Goal: Task Accomplishment & Management: Manage account settings

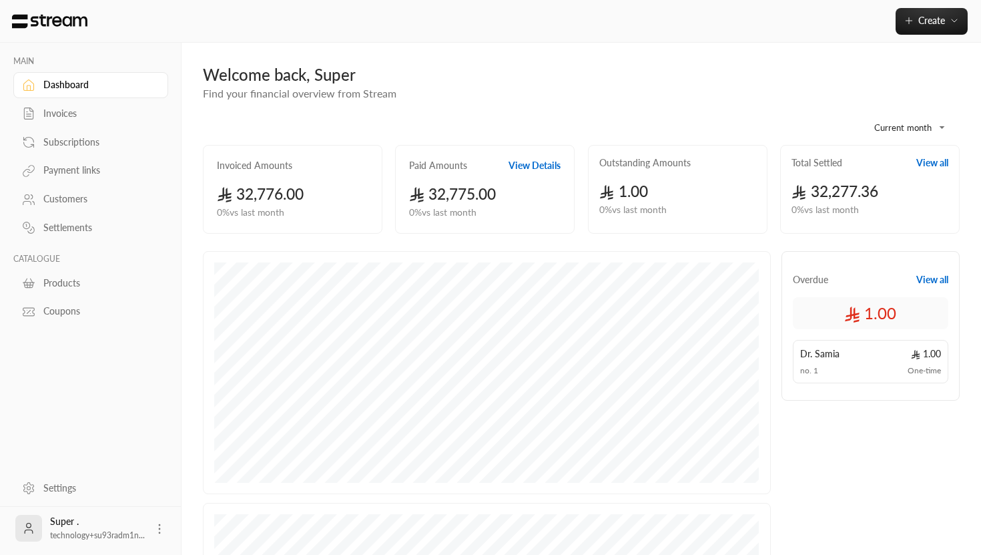
click at [55, 490] on div "Settings" at bounding box center [97, 487] width 108 height 13
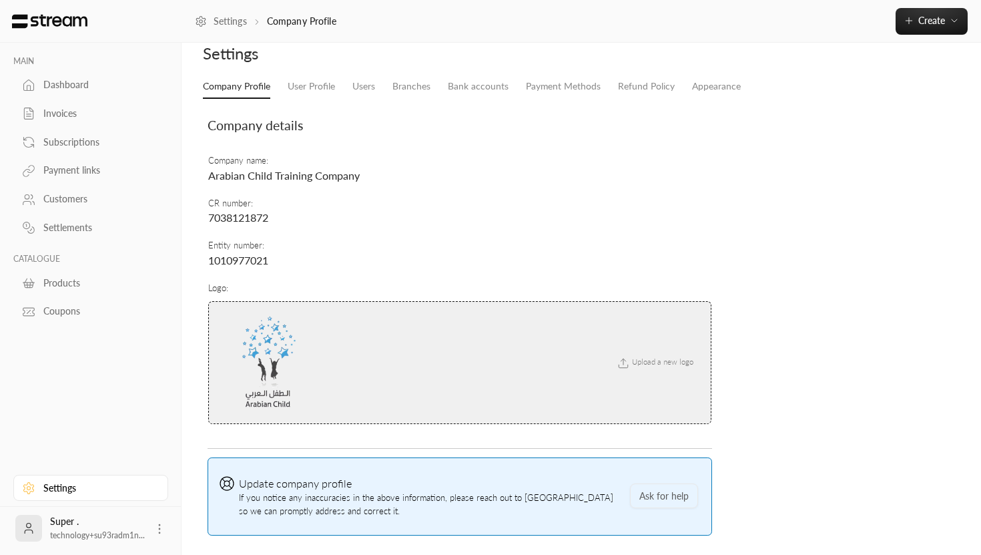
scroll to position [41, 0]
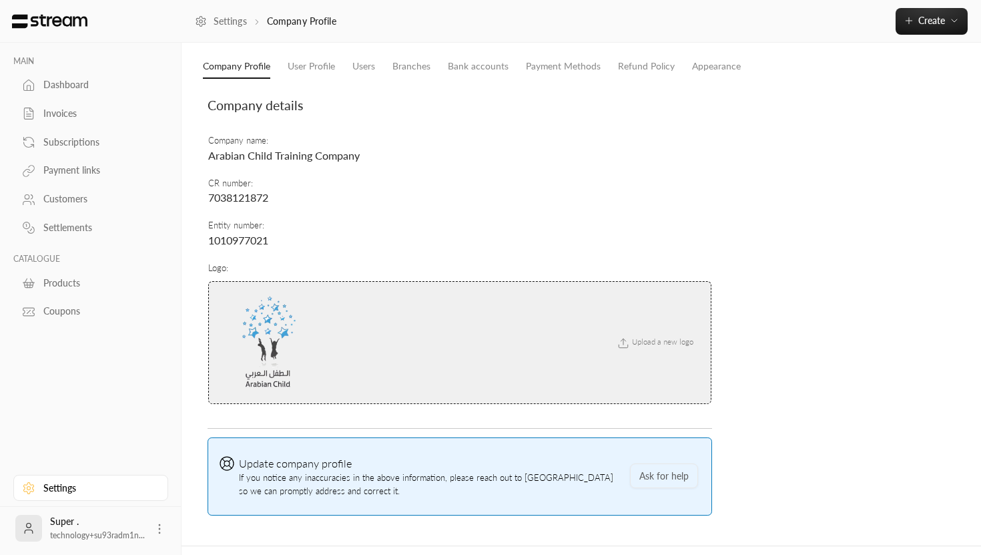
click at [262, 343] on img at bounding box center [270, 342] width 100 height 100
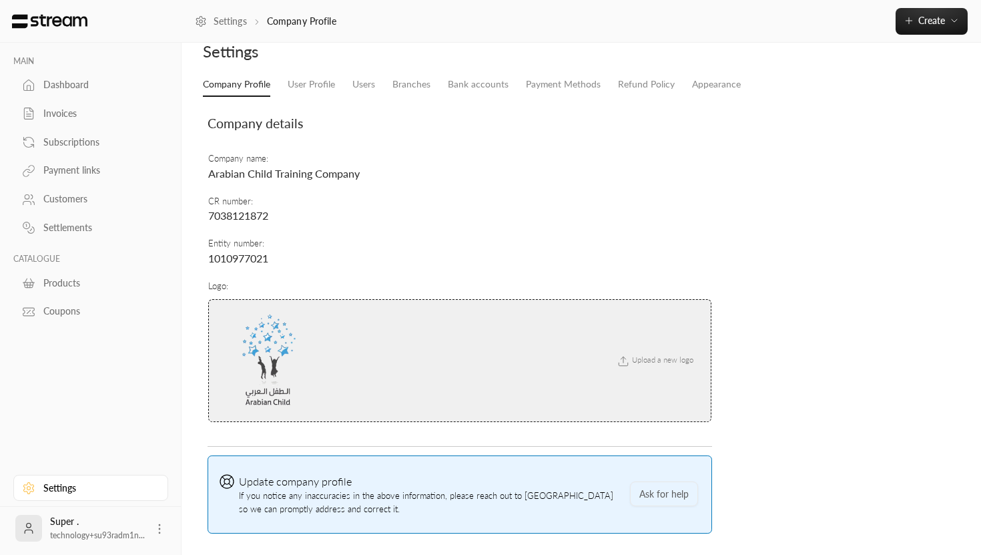
scroll to position [22, 0]
click at [693, 82] on link "Appearance" at bounding box center [716, 86] width 49 height 24
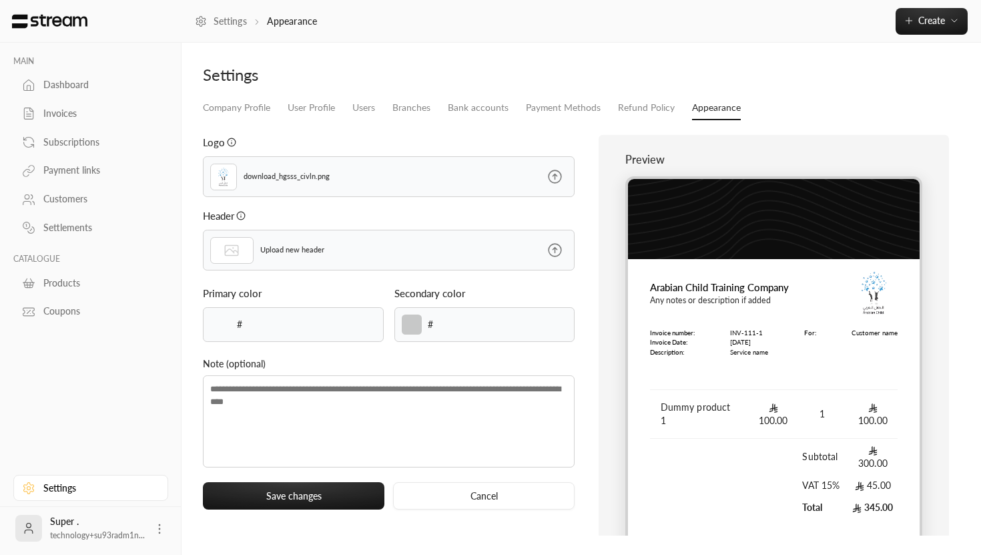
type input "******"
type textarea "**********"
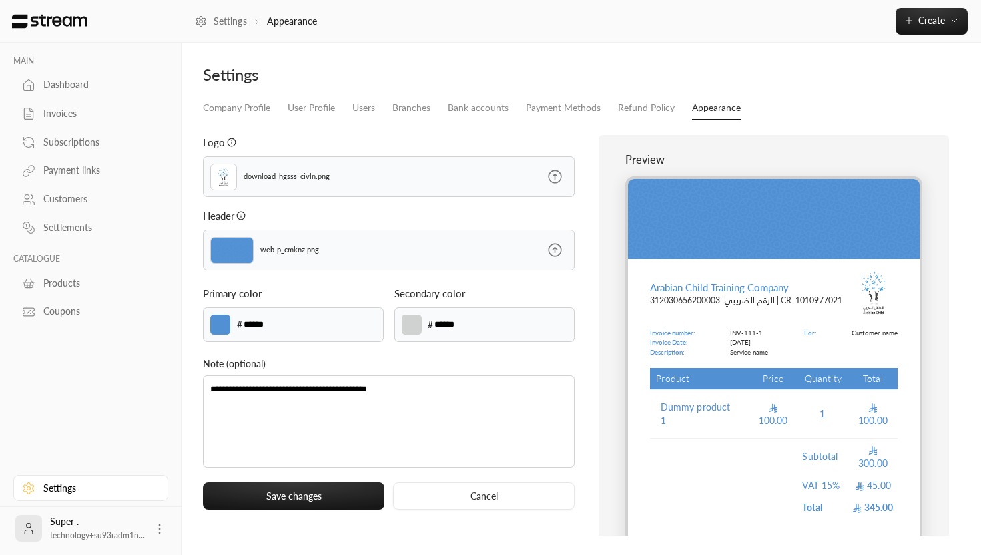
type input "******"
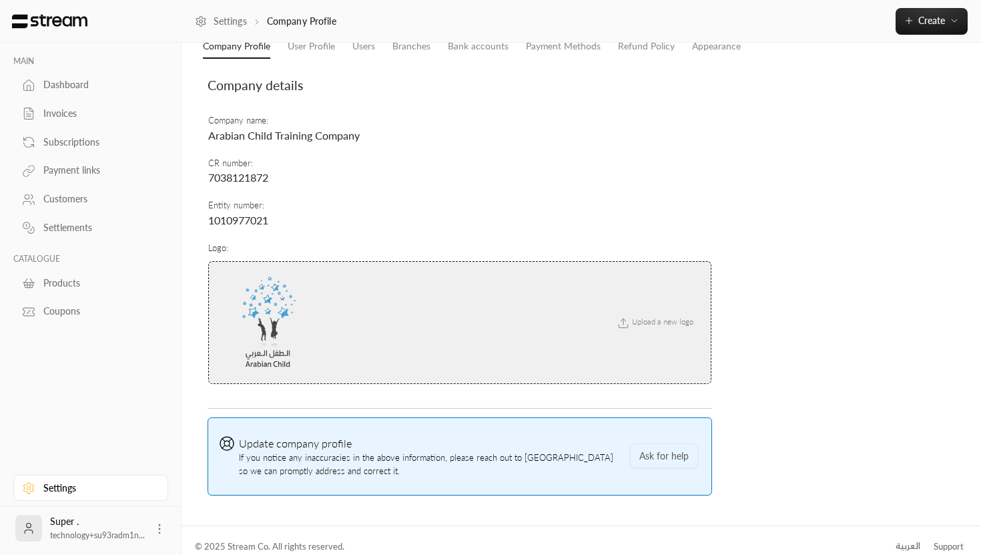
scroll to position [73, 0]
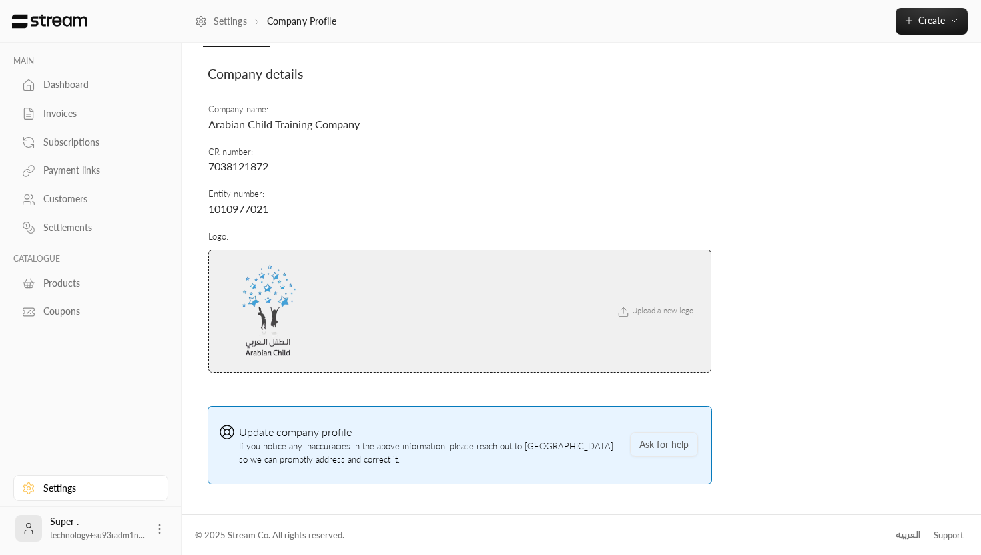
click at [157, 530] on icon at bounding box center [159, 528] width 13 height 13
click at [146, 529] on li "Logout" at bounding box center [138, 527] width 49 height 21
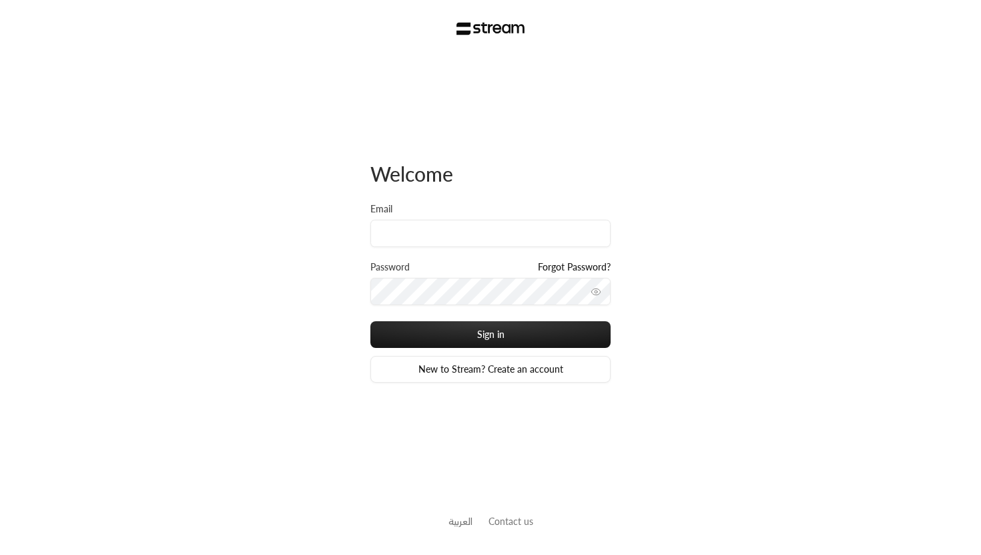
click at [409, 236] on input "Email" at bounding box center [490, 233] width 240 height 27
click at [423, 238] on input "Email" at bounding box center [490, 233] width 240 height 27
type input "technology+v2@streampay.sa"
click at [464, 275] on div "Password Forgot Password?" at bounding box center [490, 268] width 240 height 17
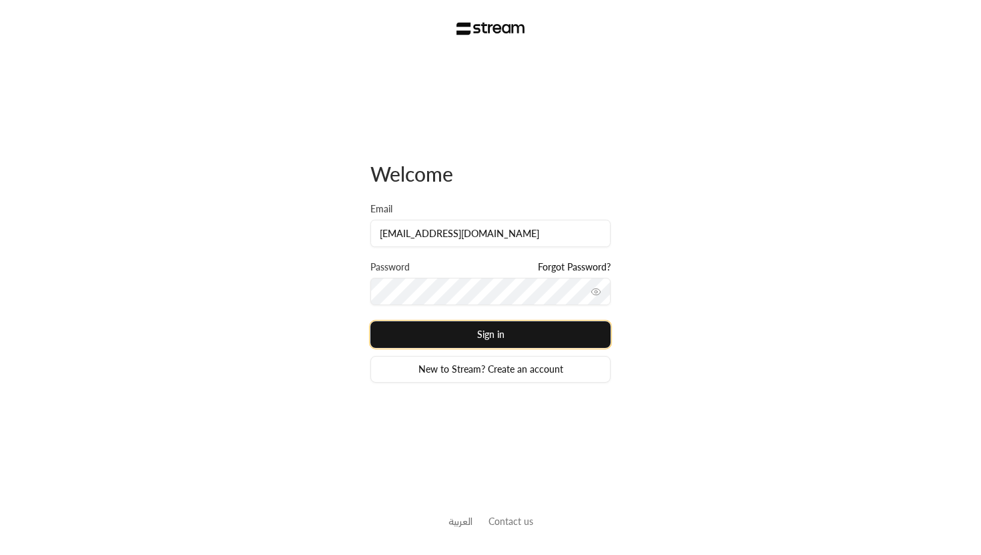
click at [504, 332] on button "Sign in" at bounding box center [490, 334] width 240 height 27
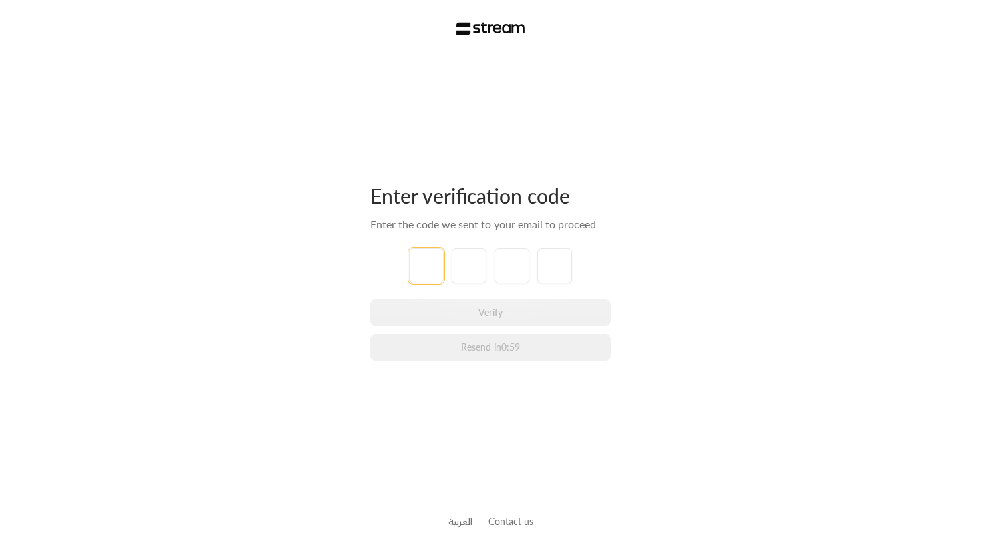
click at [425, 256] on input "tel" at bounding box center [426, 265] width 35 height 35
type input "4"
type input "6"
type input "7"
type input "5"
